Goal: Information Seeking & Learning: Find specific fact

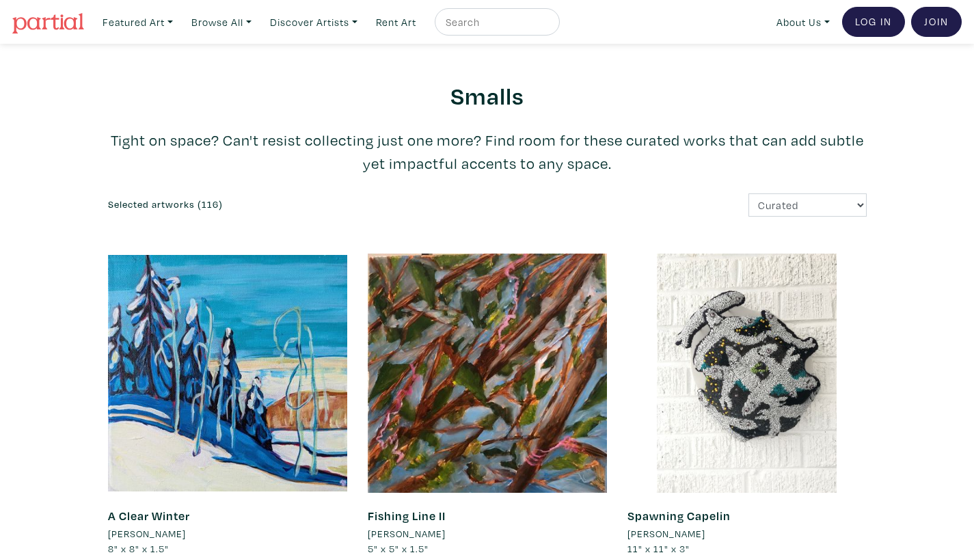
drag, startPoint x: 981, startPoint y: 10, endPoint x: 979, endPoint y: -29, distance: 39.0
click at [525, 18] on input "text" at bounding box center [495, 22] width 103 height 17
type input "[PERSON_NAME]"
click at [515, 24] on input "[PERSON_NAME]" at bounding box center [495, 22] width 103 height 17
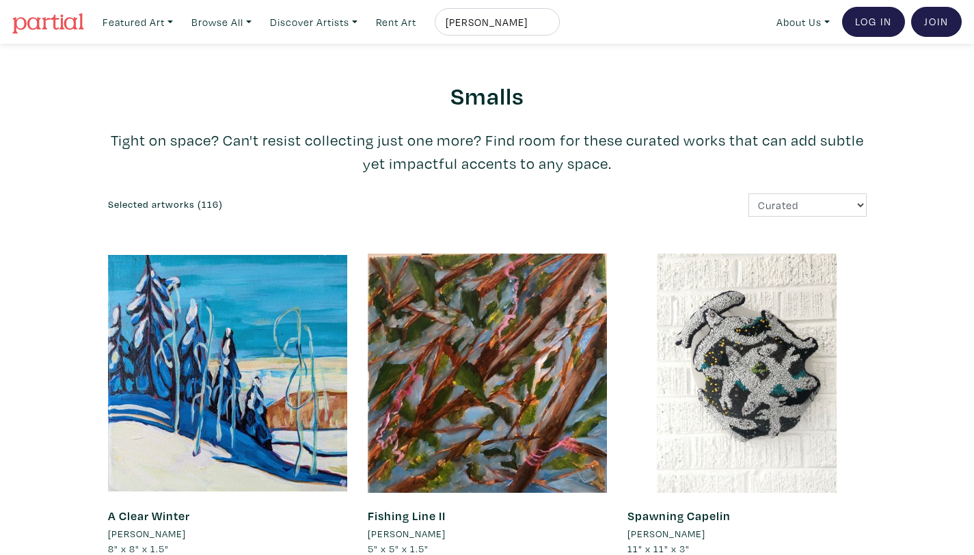
click at [550, 26] on button "submit" at bounding box center [550, 26] width 0 height 0
click at [524, 18] on input "[PERSON_NAME]" at bounding box center [495, 22] width 103 height 17
